Goal: Task Accomplishment & Management: Use online tool/utility

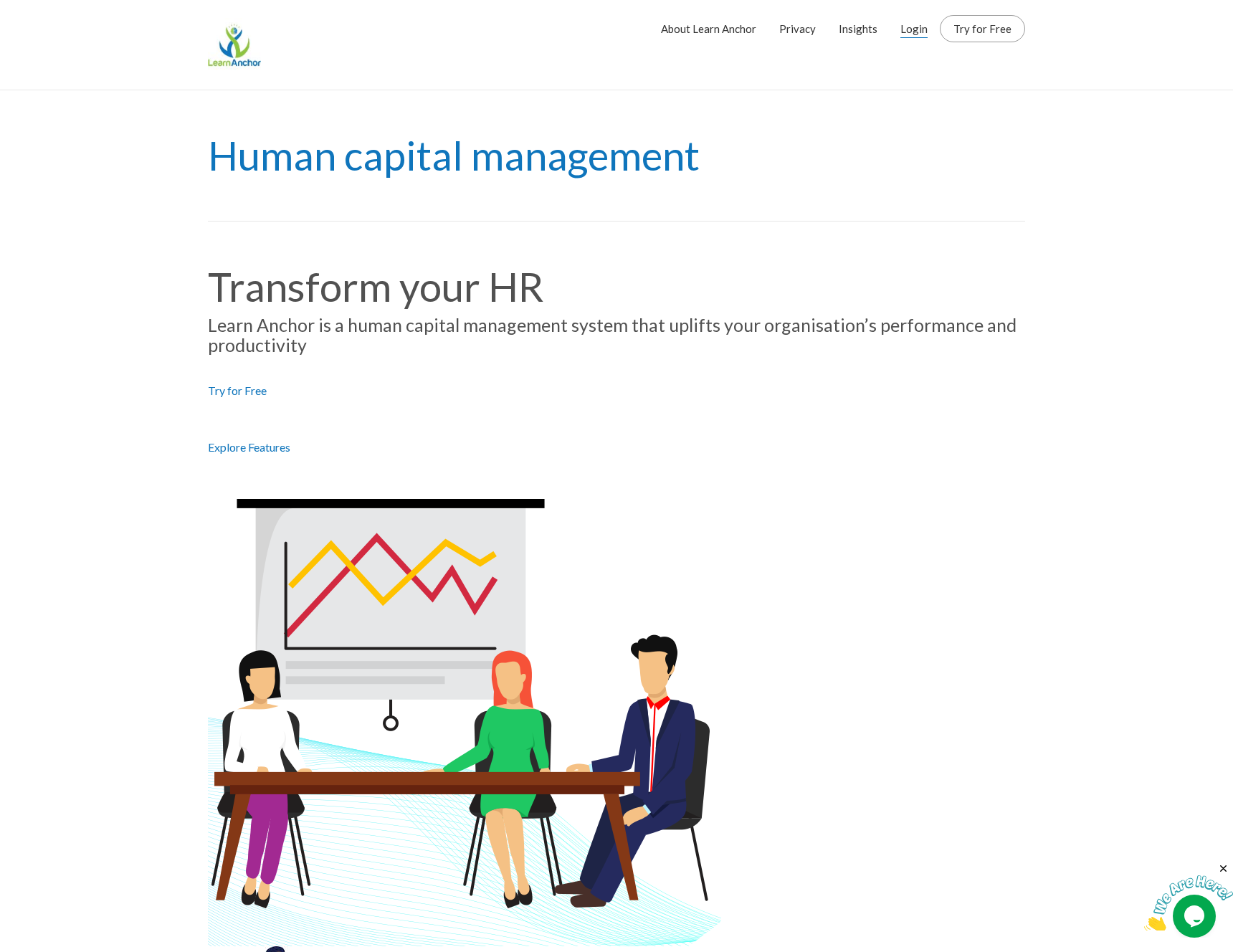
click at [914, 26] on link "Login" at bounding box center [914, 28] width 28 height 36
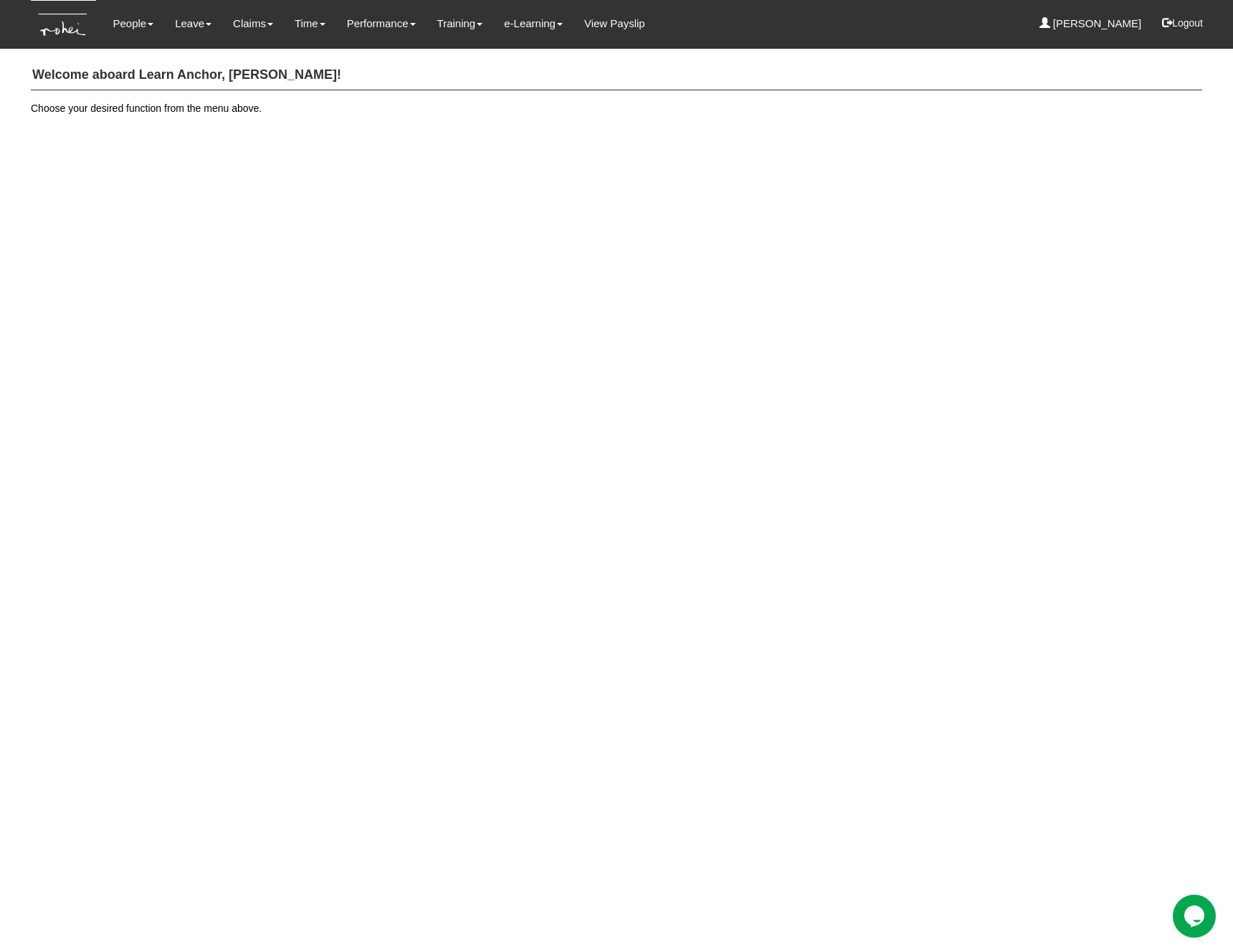
click at [497, 137] on html "Toggle navigation People Personal Information Staff Directory Leave Apply for L…" at bounding box center [616, 68] width 1233 height 137
click at [256, 60] on link "Submit Claims" at bounding box center [279, 63] width 113 height 28
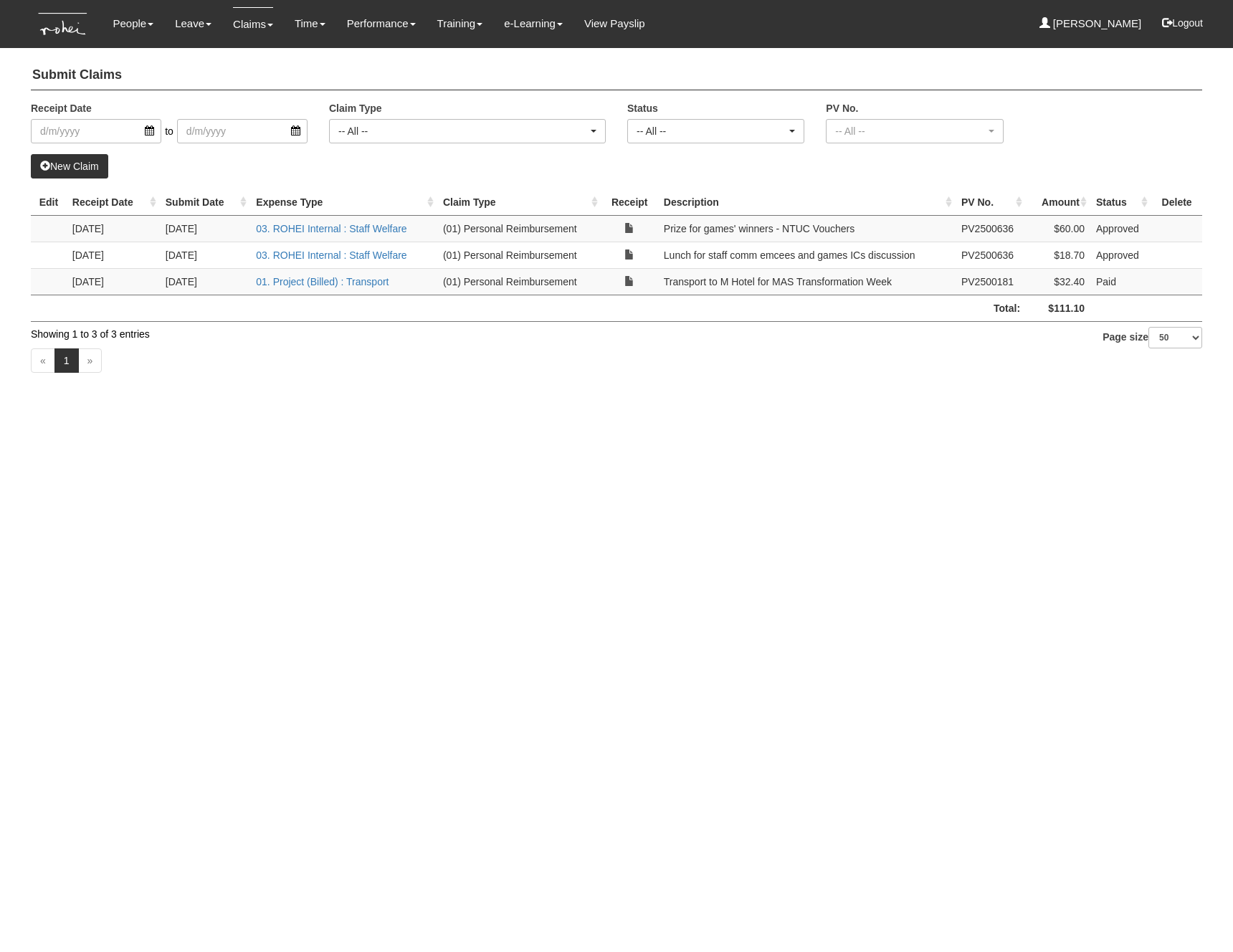
select select "50"
